Goal: Task Accomplishment & Management: Manage account settings

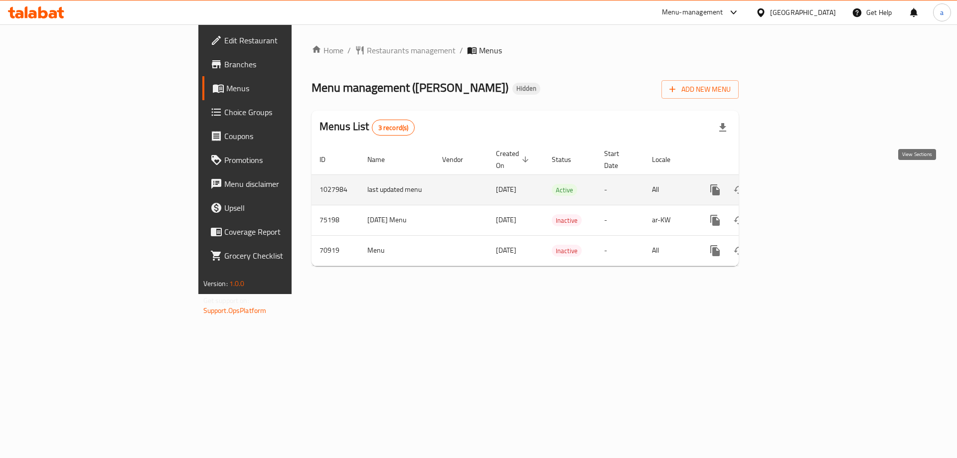
click at [793, 184] on icon "enhanced table" at bounding box center [787, 190] width 12 height 12
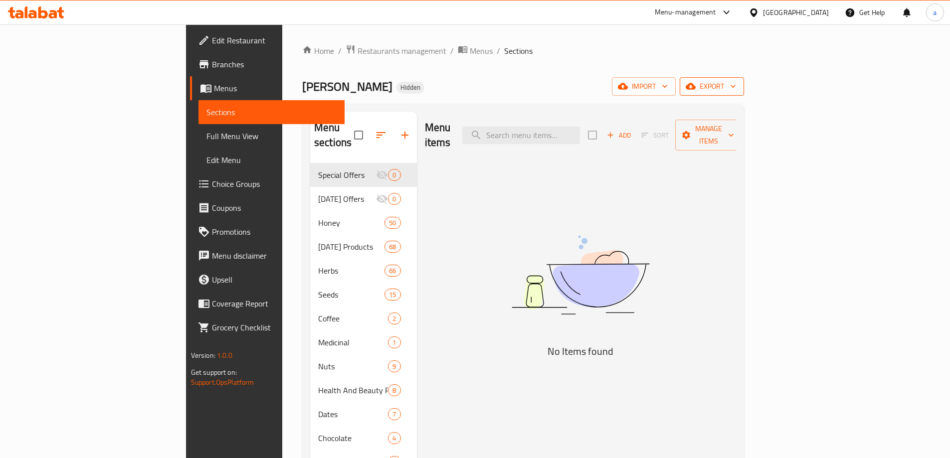
click at [736, 88] on span "export" at bounding box center [712, 86] width 48 height 12
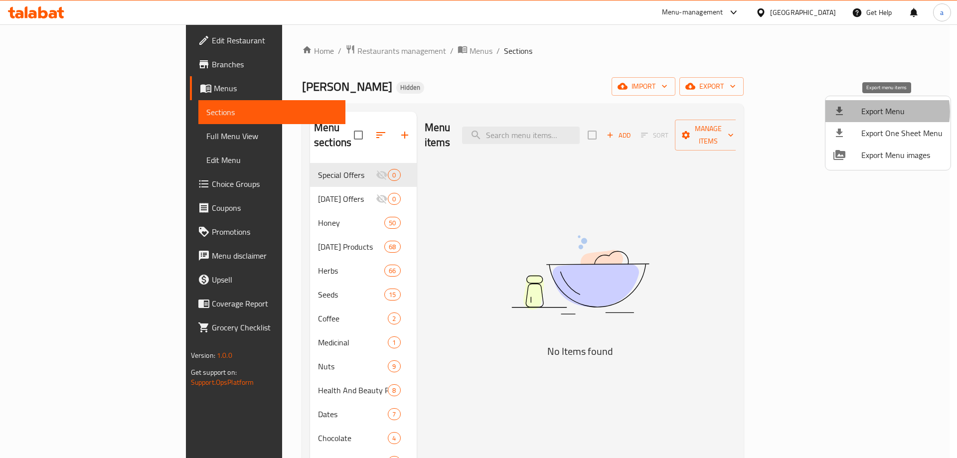
click at [879, 112] on span "Export Menu" at bounding box center [902, 111] width 81 height 12
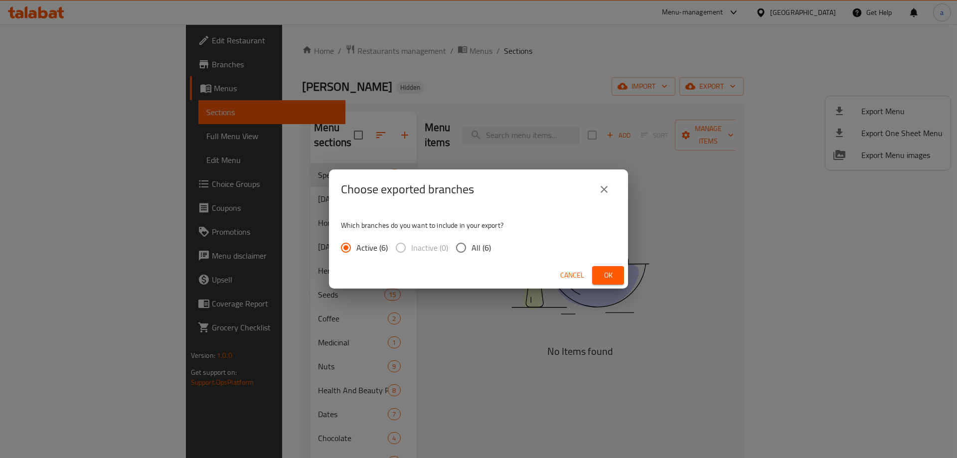
click at [465, 250] on input "All (6)" at bounding box center [461, 247] width 21 height 21
radio input "true"
click at [598, 274] on button "Ok" at bounding box center [608, 275] width 32 height 18
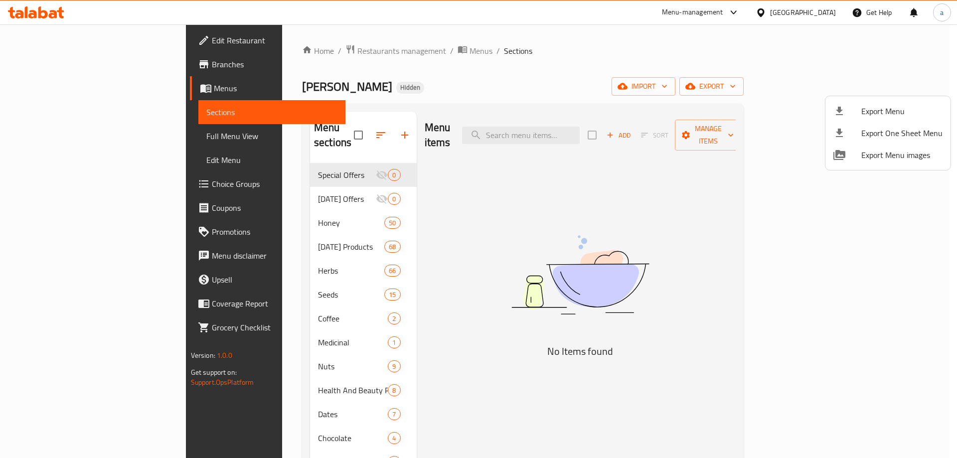
click at [355, 48] on div at bounding box center [478, 229] width 957 height 458
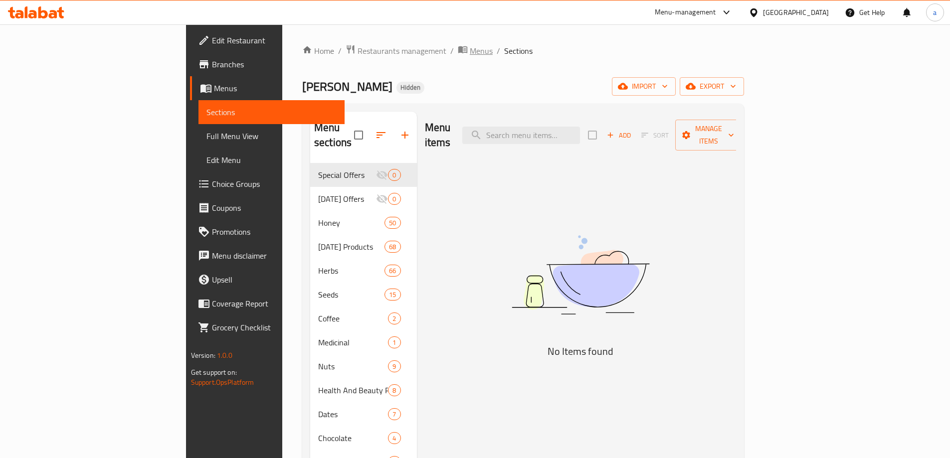
click at [470, 48] on span "Menus" at bounding box center [481, 51] width 23 height 12
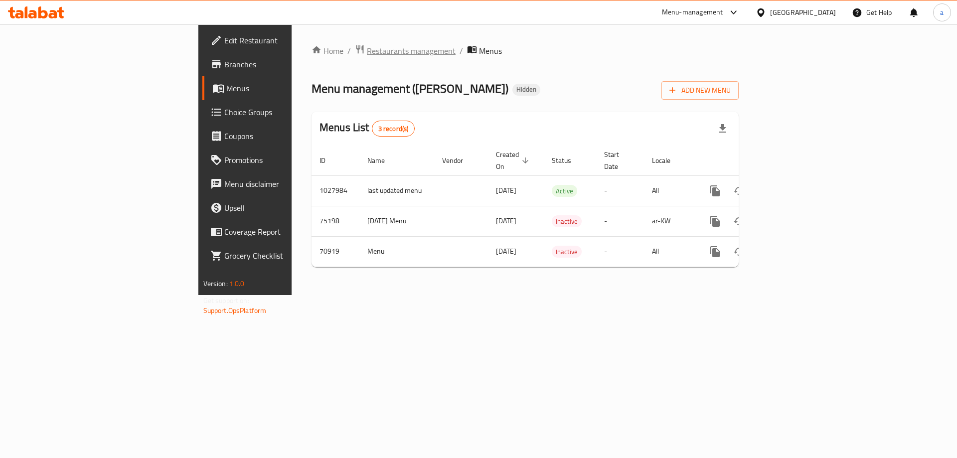
click at [367, 55] on span "Restaurants management" at bounding box center [411, 51] width 89 height 12
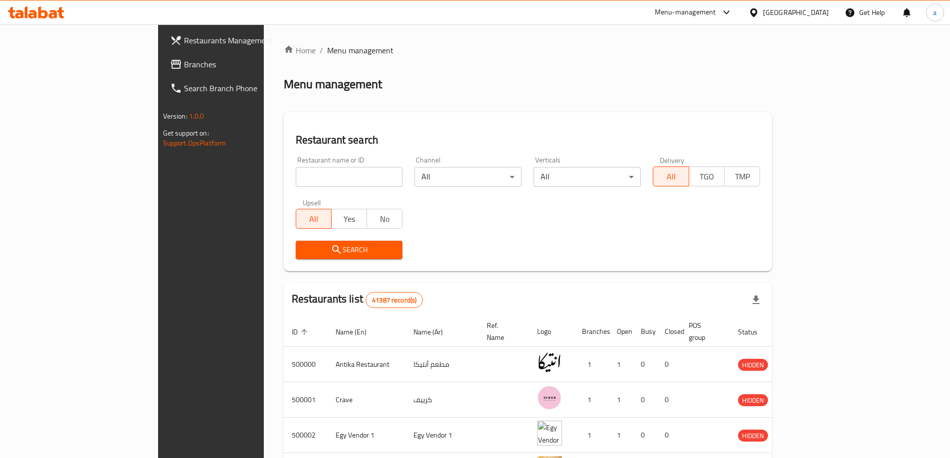
click at [184, 67] on span "Branches" at bounding box center [246, 64] width 125 height 12
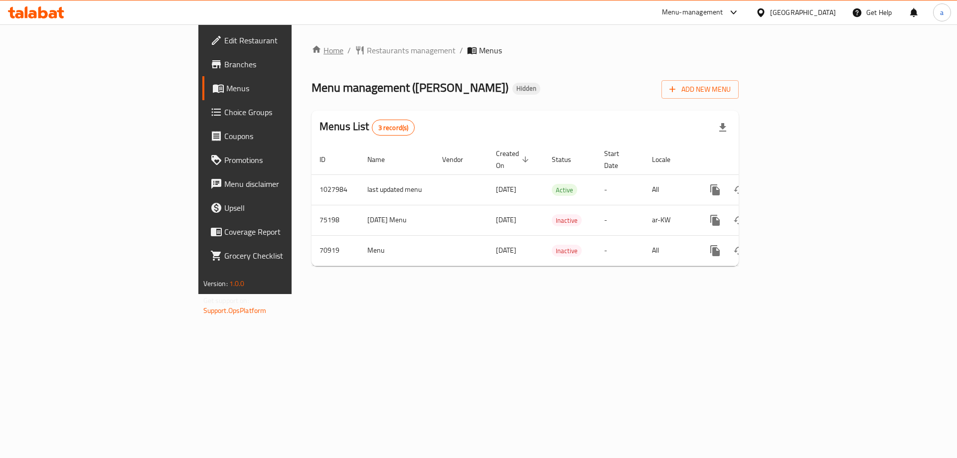
click at [312, 53] on link "Home" at bounding box center [328, 50] width 32 height 12
click at [367, 52] on span "Restaurants management" at bounding box center [411, 50] width 89 height 12
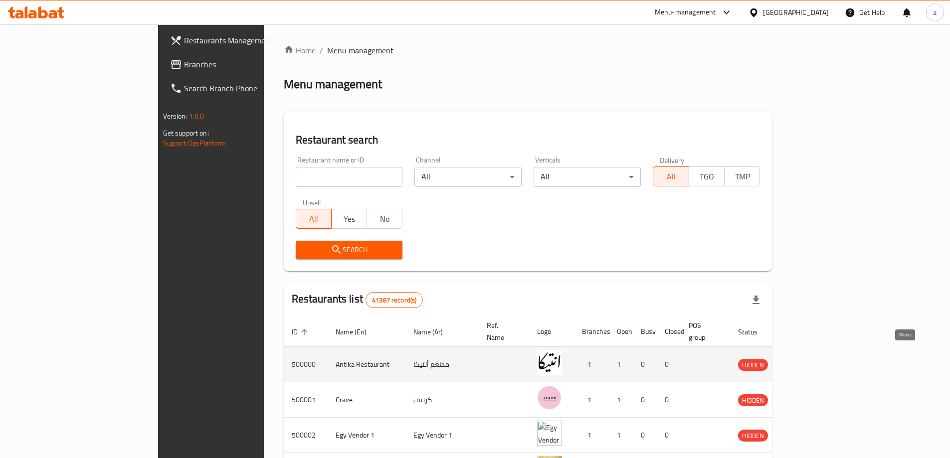
click at [803, 361] on icon "enhanced table" at bounding box center [797, 365] width 11 height 8
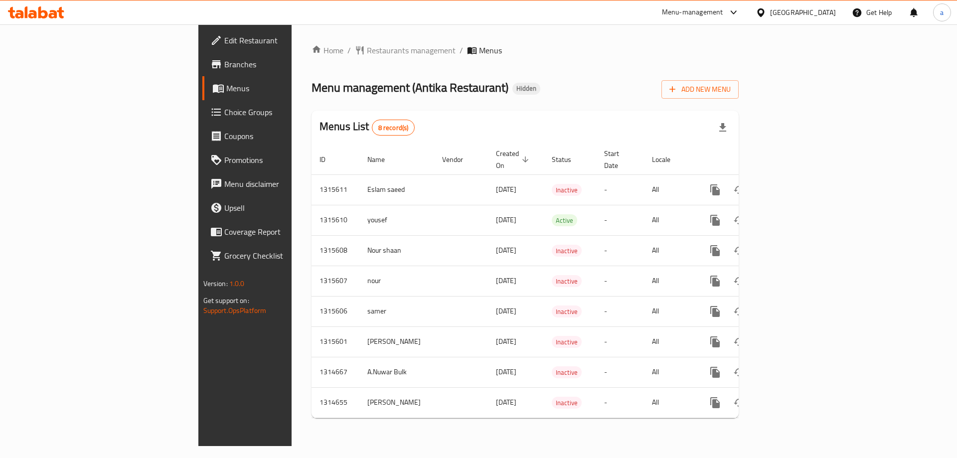
click at [226, 88] on span "Menus" at bounding box center [288, 88] width 124 height 12
click at [224, 70] on span "Branches" at bounding box center [287, 64] width 126 height 12
click at [731, 95] on span "Add New Menu" at bounding box center [700, 89] width 61 height 12
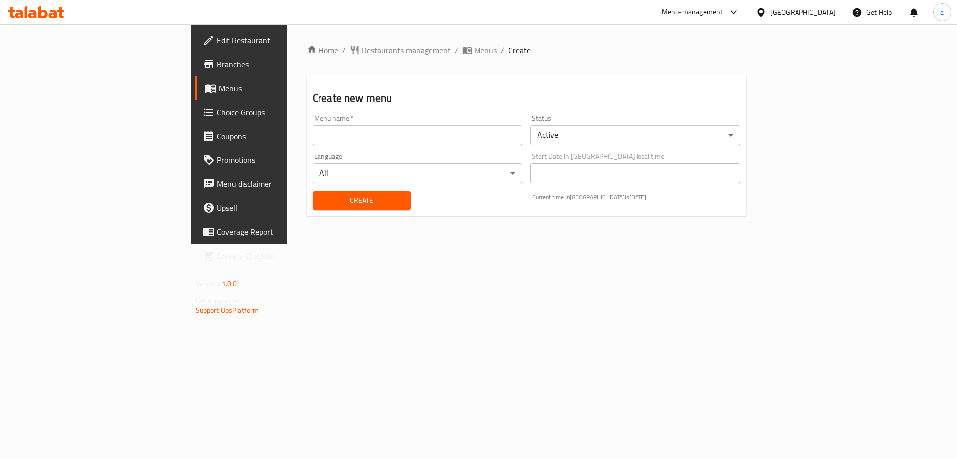
click at [343, 124] on div "Menu name   * Menu name *" at bounding box center [418, 130] width 210 height 30
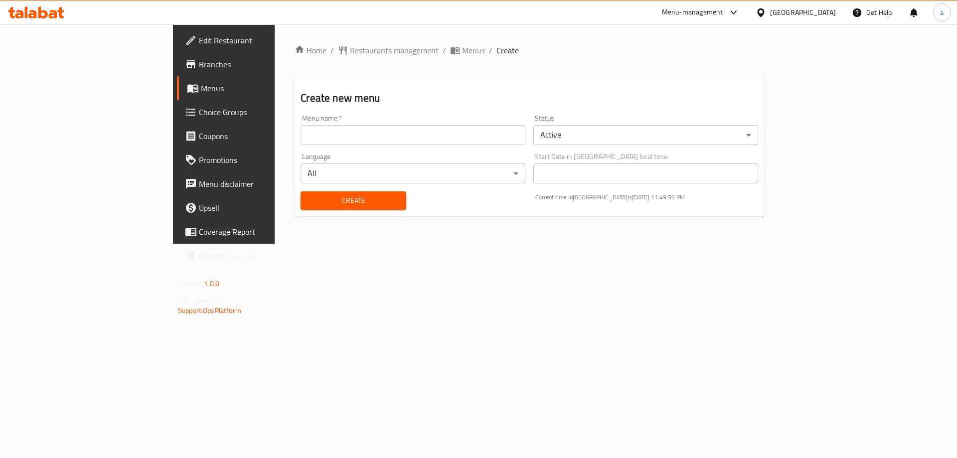
click at [339, 131] on input "text" at bounding box center [413, 135] width 225 height 20
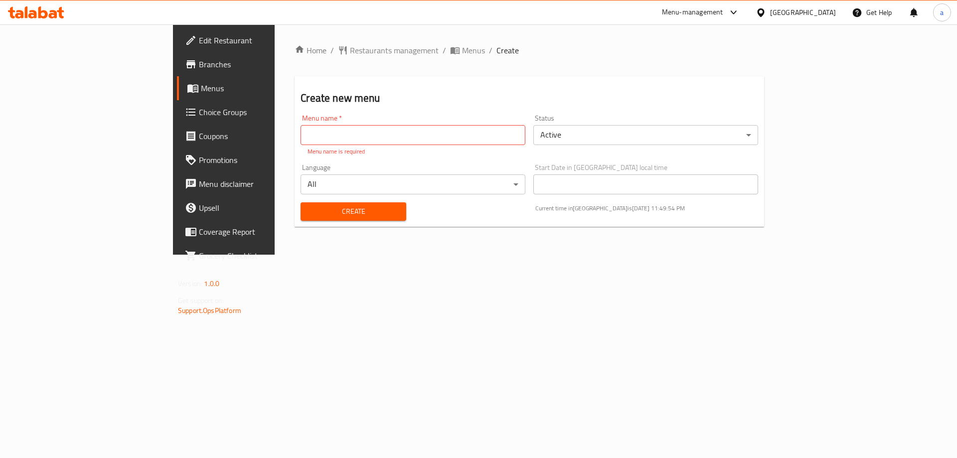
click at [593, 140] on body "​ Menu-management [GEOGRAPHIC_DATA] Get Help a Edit Restaurant Branches Menus C…" at bounding box center [478, 241] width 957 height 434
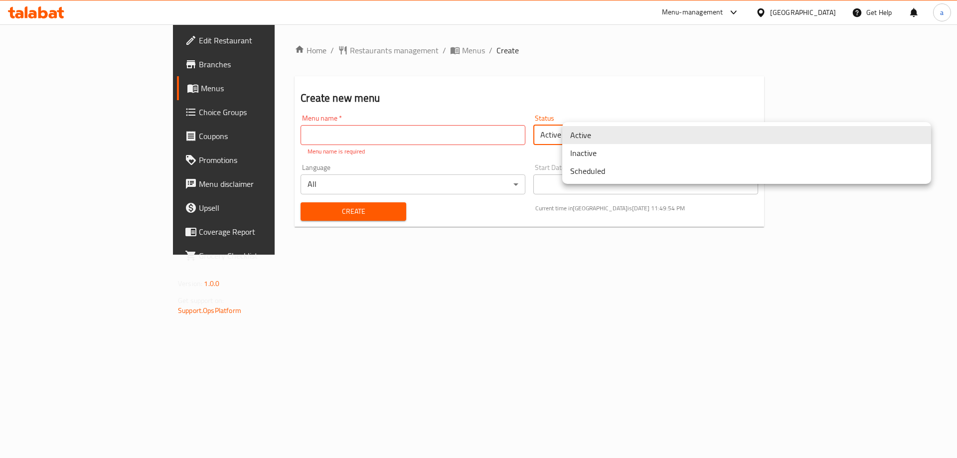
click at [589, 158] on li "Inactive" at bounding box center [746, 153] width 369 height 18
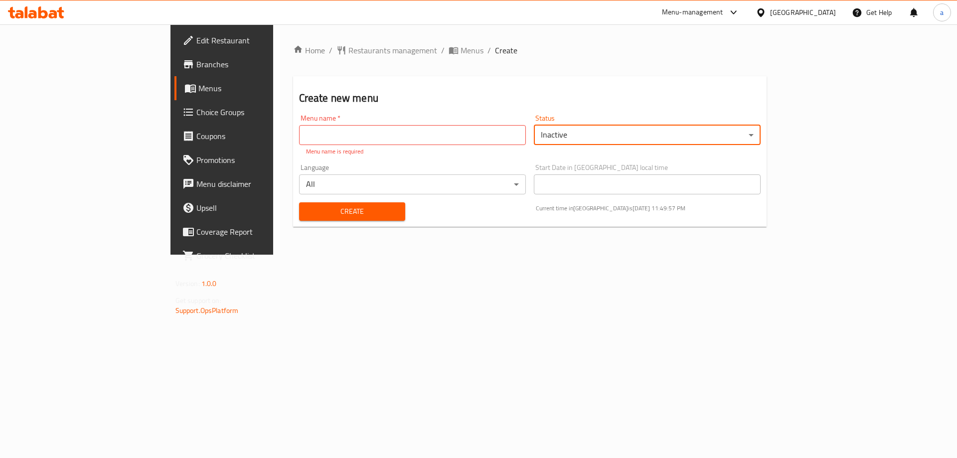
click at [307, 212] on span "Create" at bounding box center [352, 211] width 91 height 12
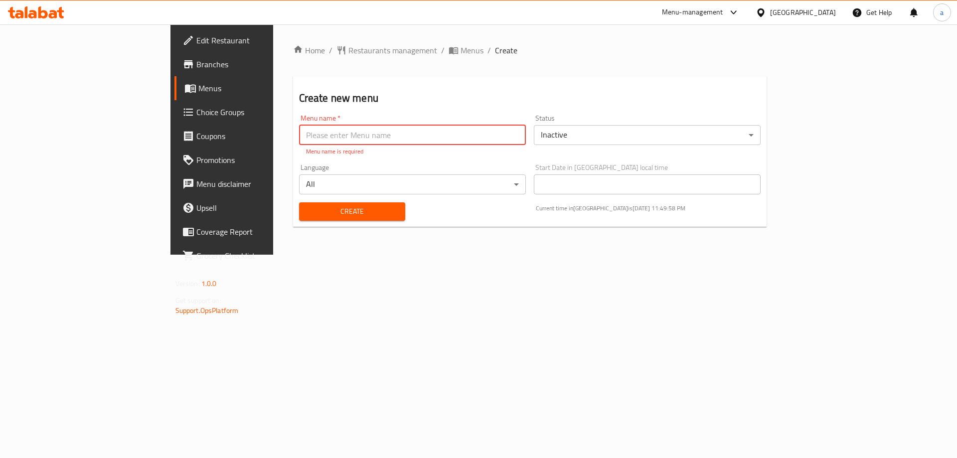
click at [299, 137] on input "text" at bounding box center [412, 135] width 227 height 20
type input "[PERSON_NAME]"
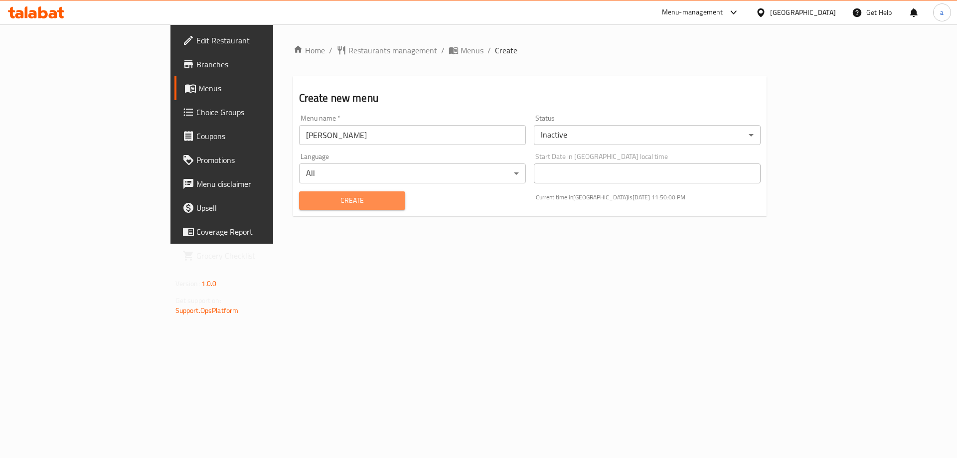
click at [307, 196] on span "Create" at bounding box center [352, 200] width 91 height 12
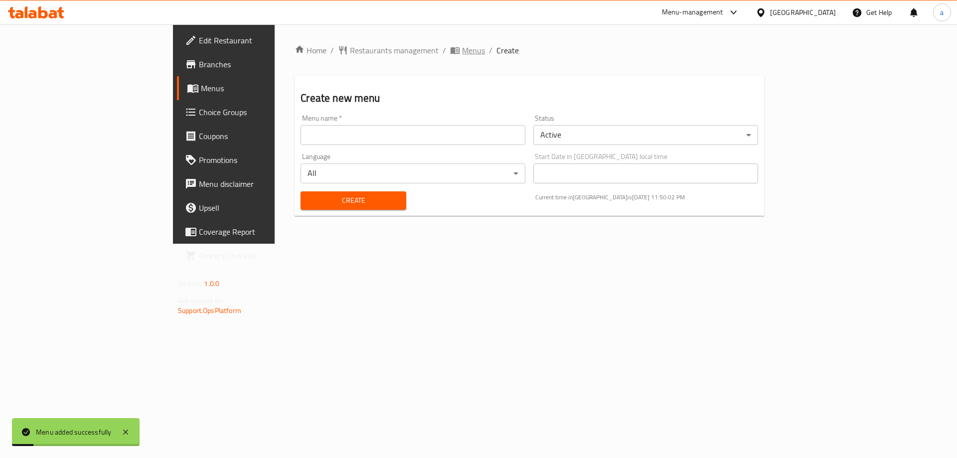
click at [462, 50] on span "Menus" at bounding box center [473, 50] width 23 height 12
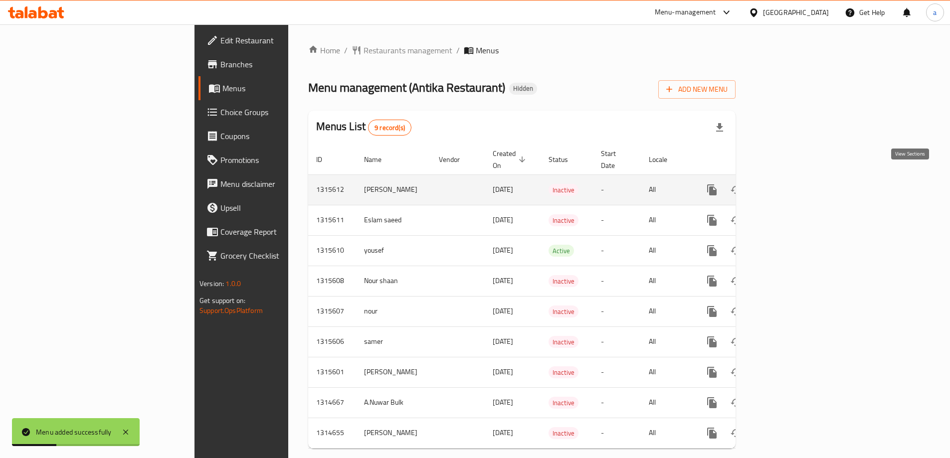
click at [790, 184] on icon "enhanced table" at bounding box center [784, 190] width 12 height 12
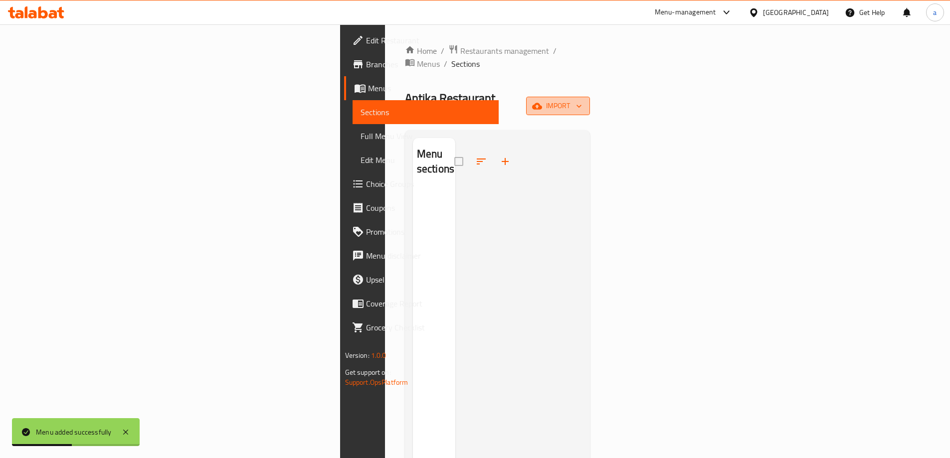
click at [582, 100] on span "import" at bounding box center [558, 106] width 48 height 12
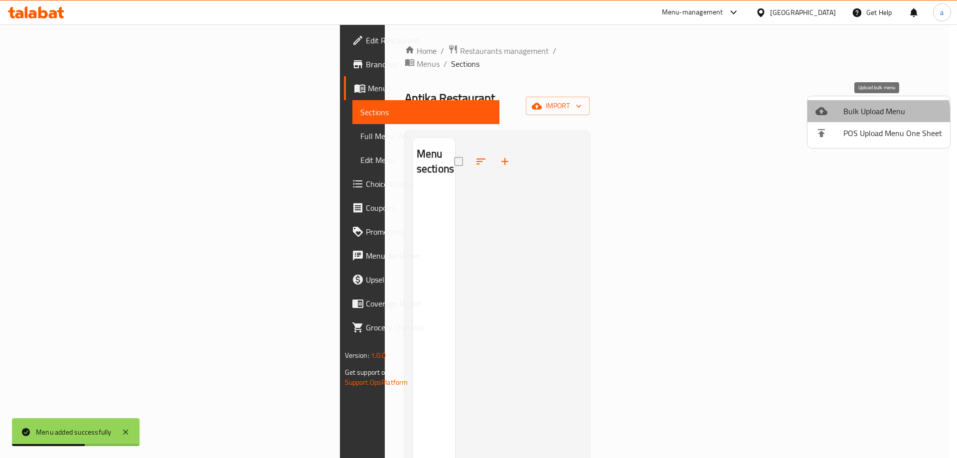
click at [871, 116] on span "Bulk Upload Menu" at bounding box center [893, 111] width 99 height 12
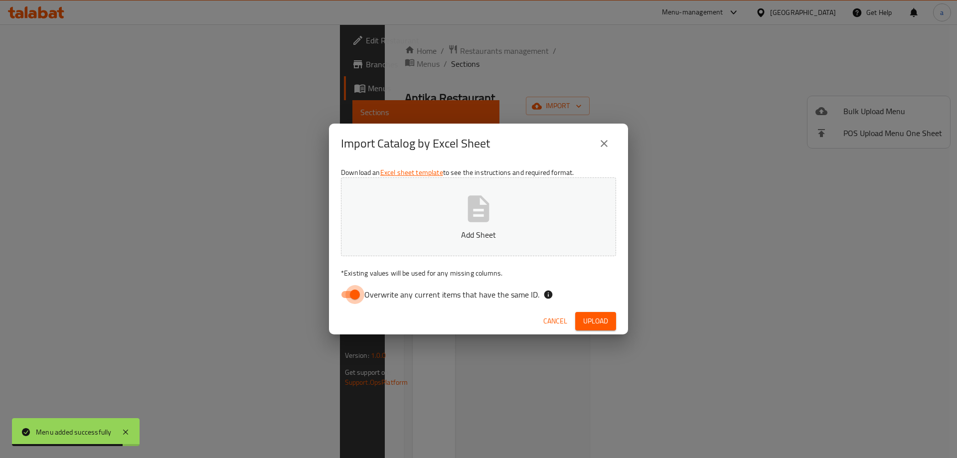
click at [356, 294] on input "Overwrite any current items that have the same ID." at bounding box center [355, 294] width 57 height 19
checkbox input "false"
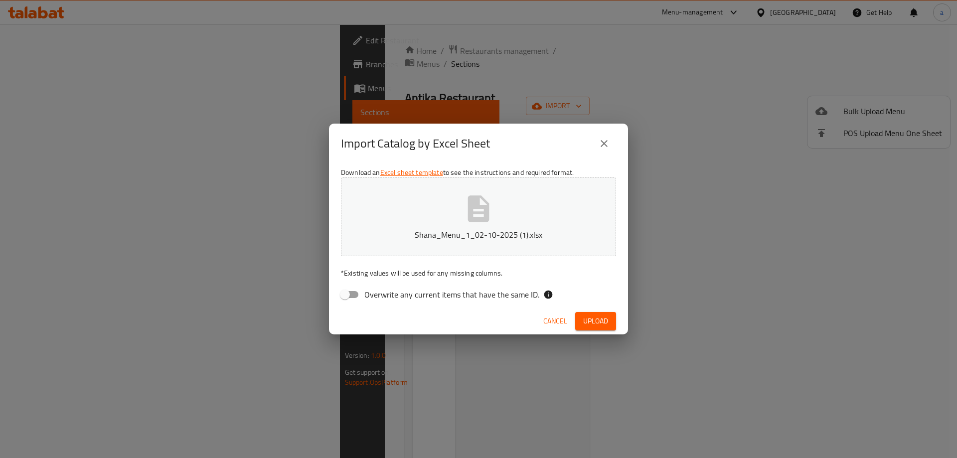
click at [594, 322] on span "Upload" at bounding box center [595, 321] width 25 height 12
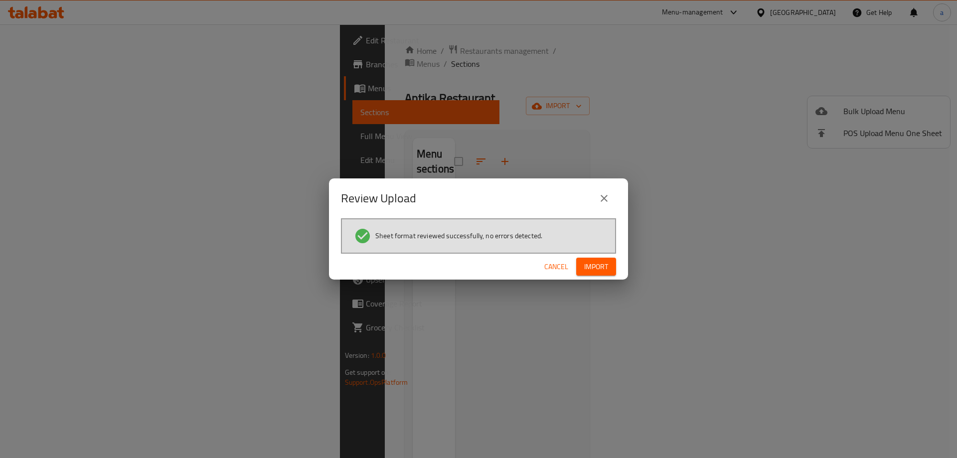
click at [585, 261] on span "Import" at bounding box center [596, 267] width 24 height 12
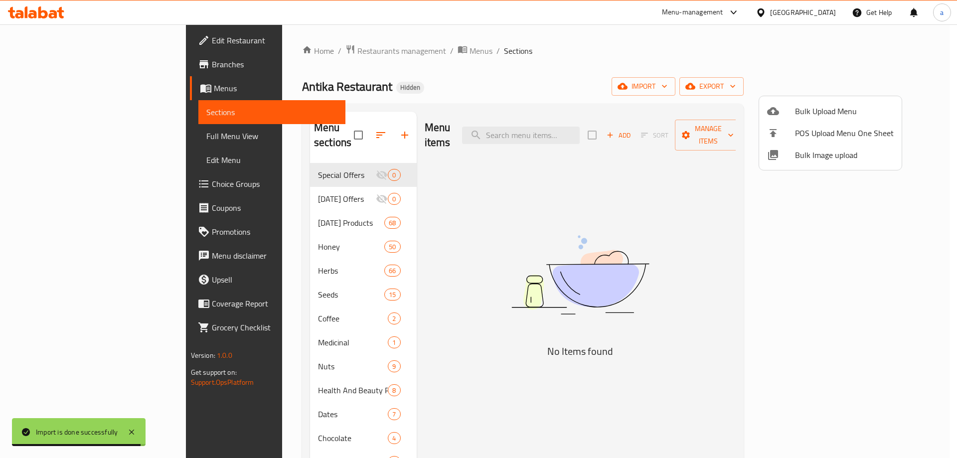
click at [63, 136] on div at bounding box center [478, 229] width 957 height 458
